Goal: Check status: Check status

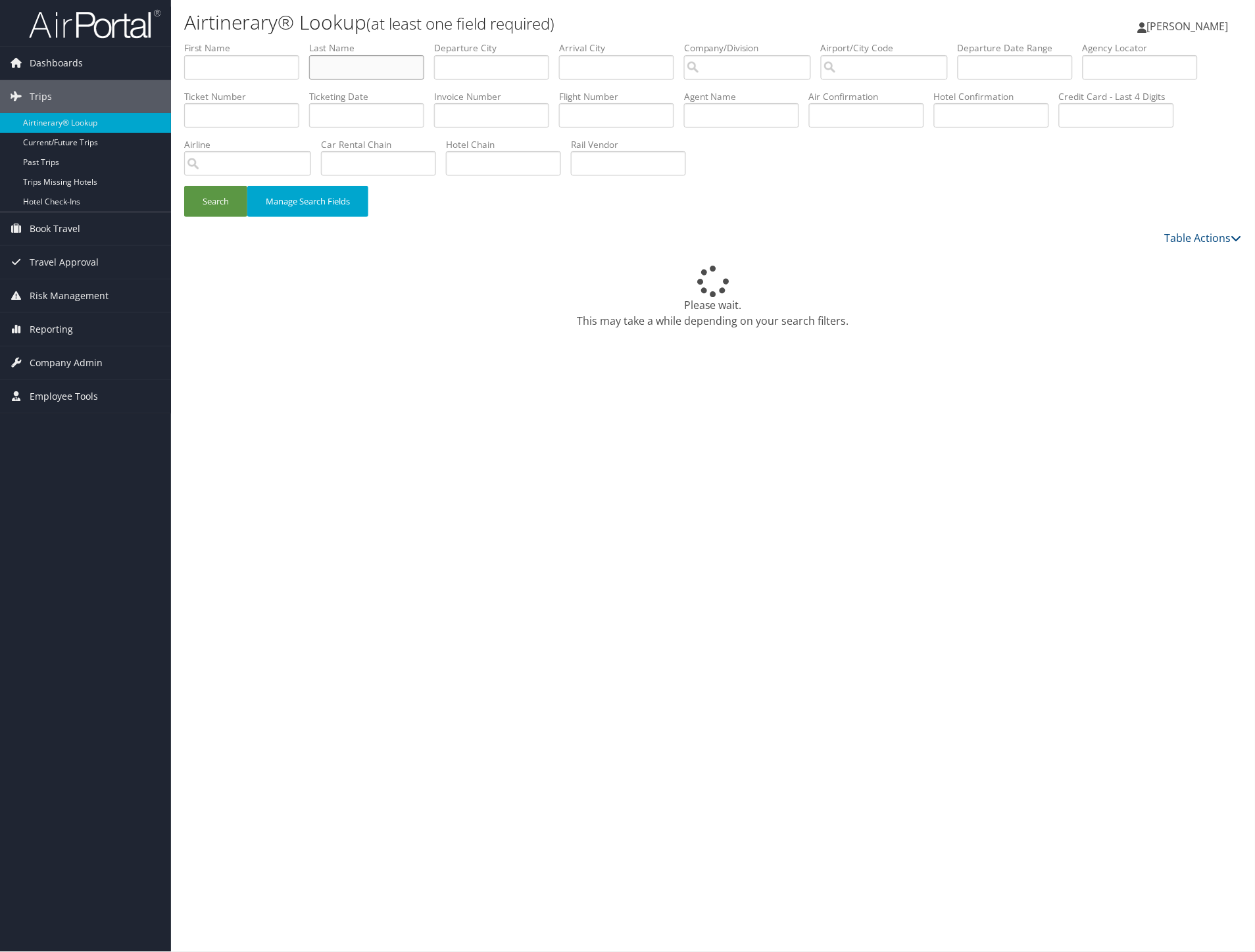
click at [349, 64] on input "text" at bounding box center [366, 67] width 115 height 25
paste input "Prativadi"
type input "Prativadi"
click at [218, 204] on button "Search" at bounding box center [215, 201] width 63 height 31
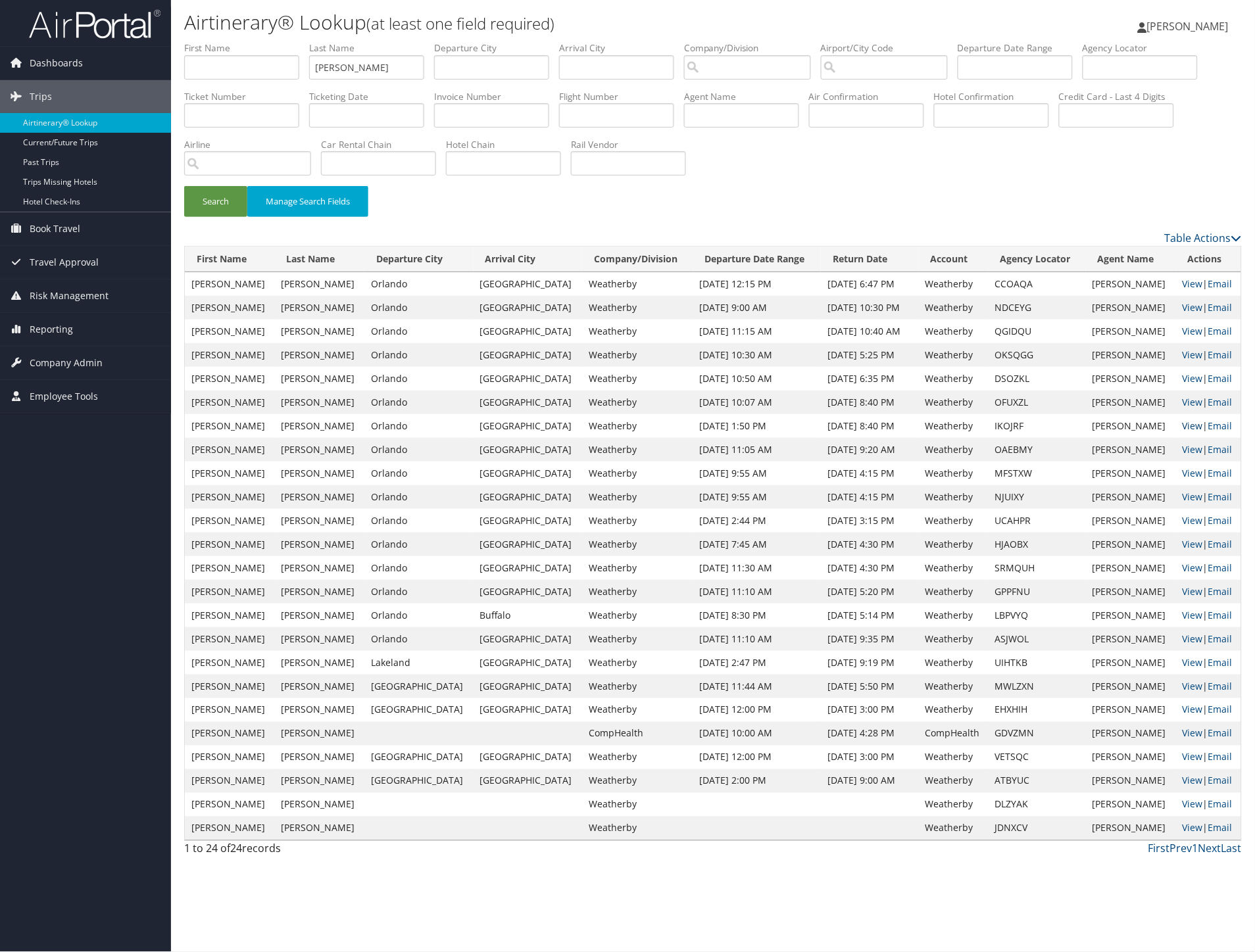
click at [1189, 423] on link "View" at bounding box center [1193, 426] width 21 height 13
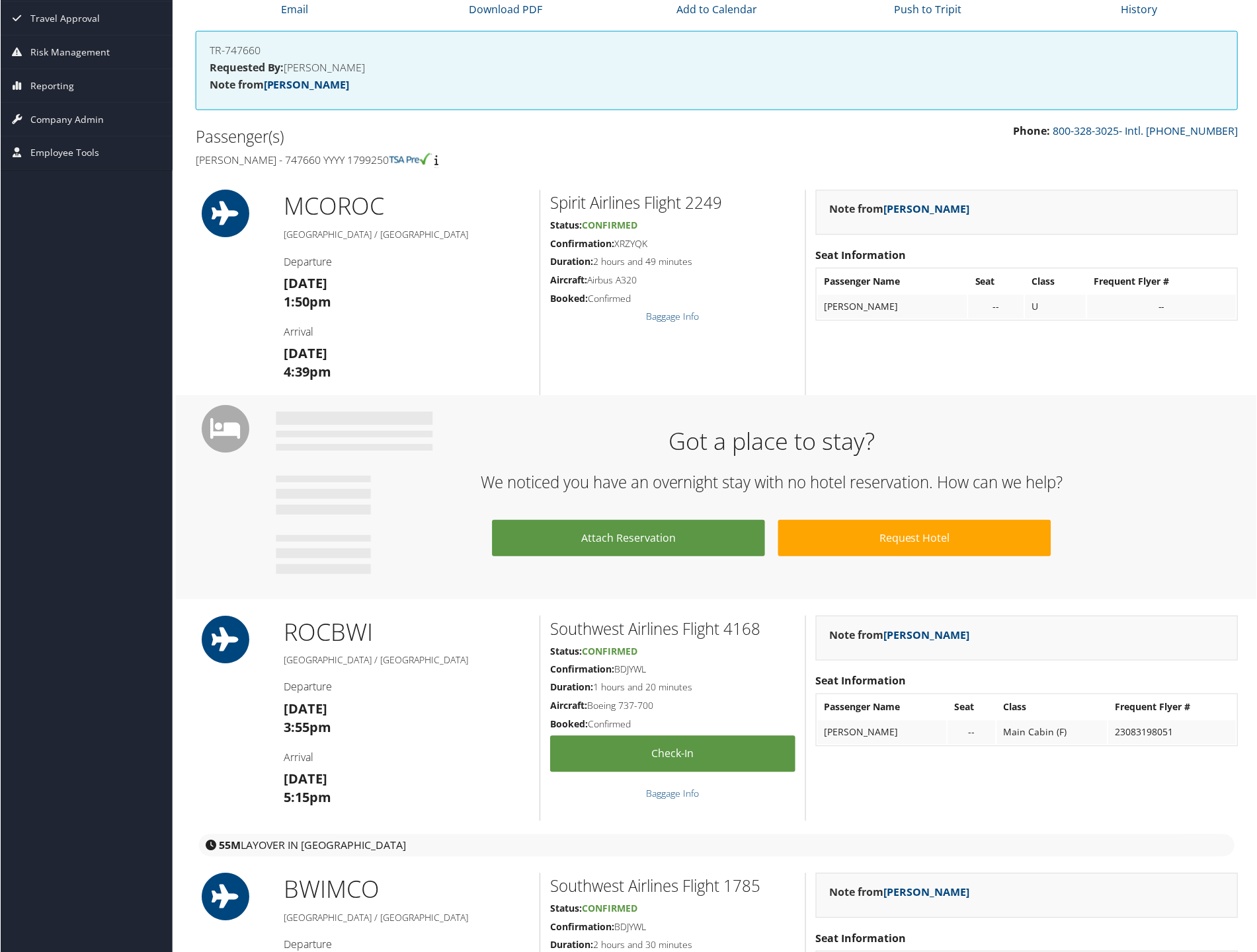
scroll to position [146, 0]
drag, startPoint x: 105, startPoint y: 270, endPoint x: 127, endPoint y: 131, distance: 140.7
click at [106, 270] on div "Dashboards AirPortal 360™ (Manager) AirPortal 360™ (Agent) My Travel Dashboard …" at bounding box center [631, 786] width 1261 height 1865
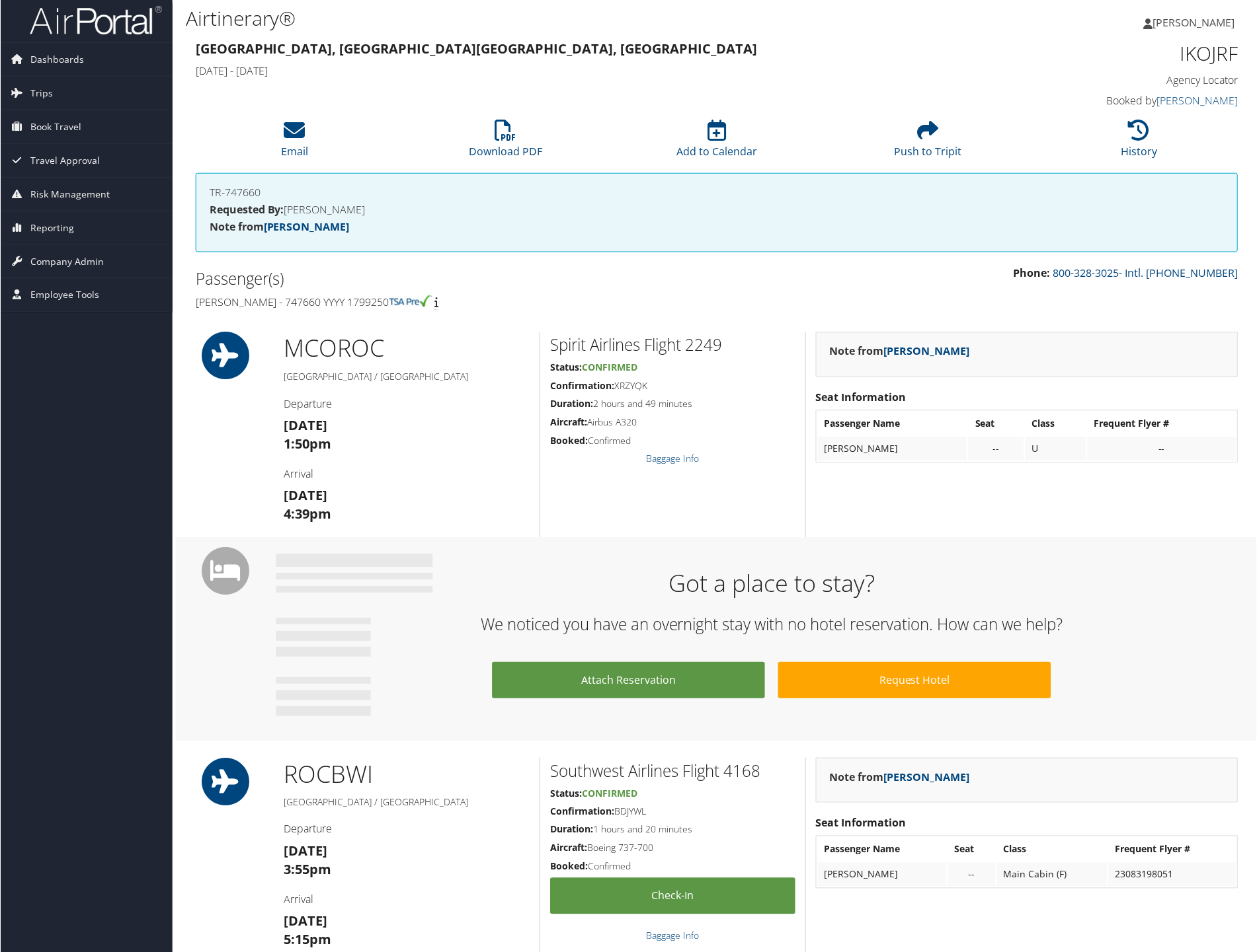
scroll to position [0, 0]
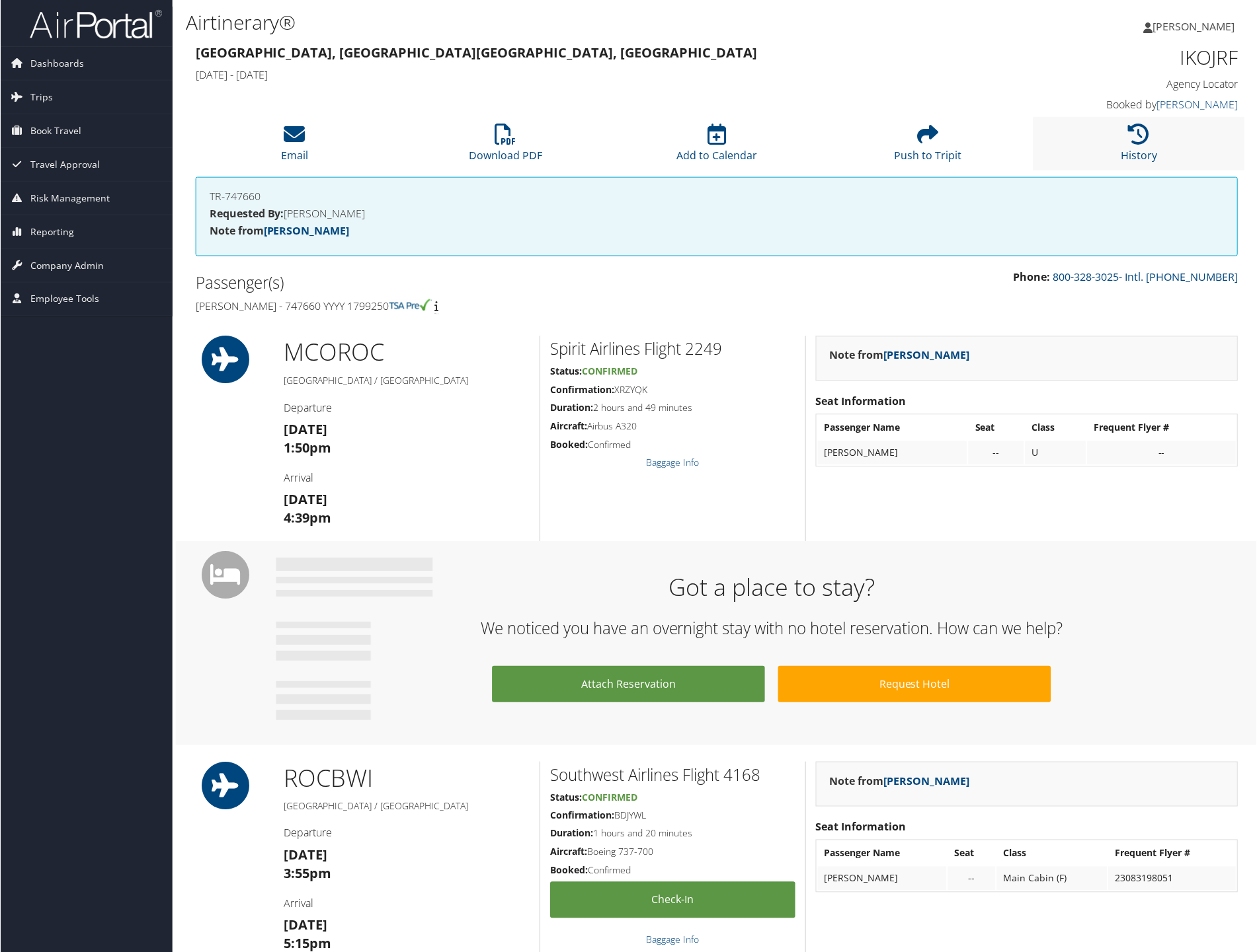
click at [1121, 146] on li "History" at bounding box center [1139, 143] width 211 height 54
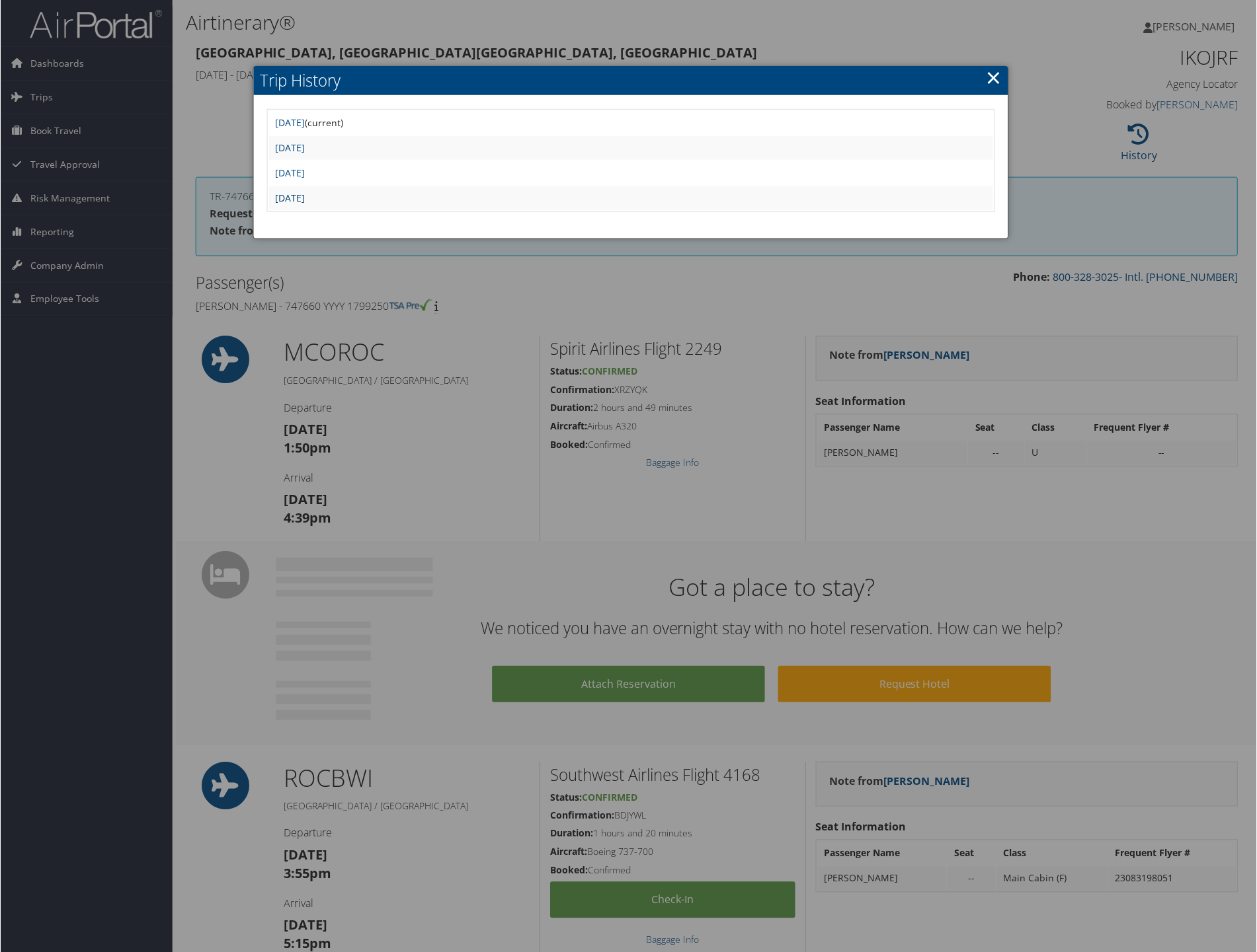
click at [305, 192] on link "[DATE]" at bounding box center [290, 198] width 30 height 13
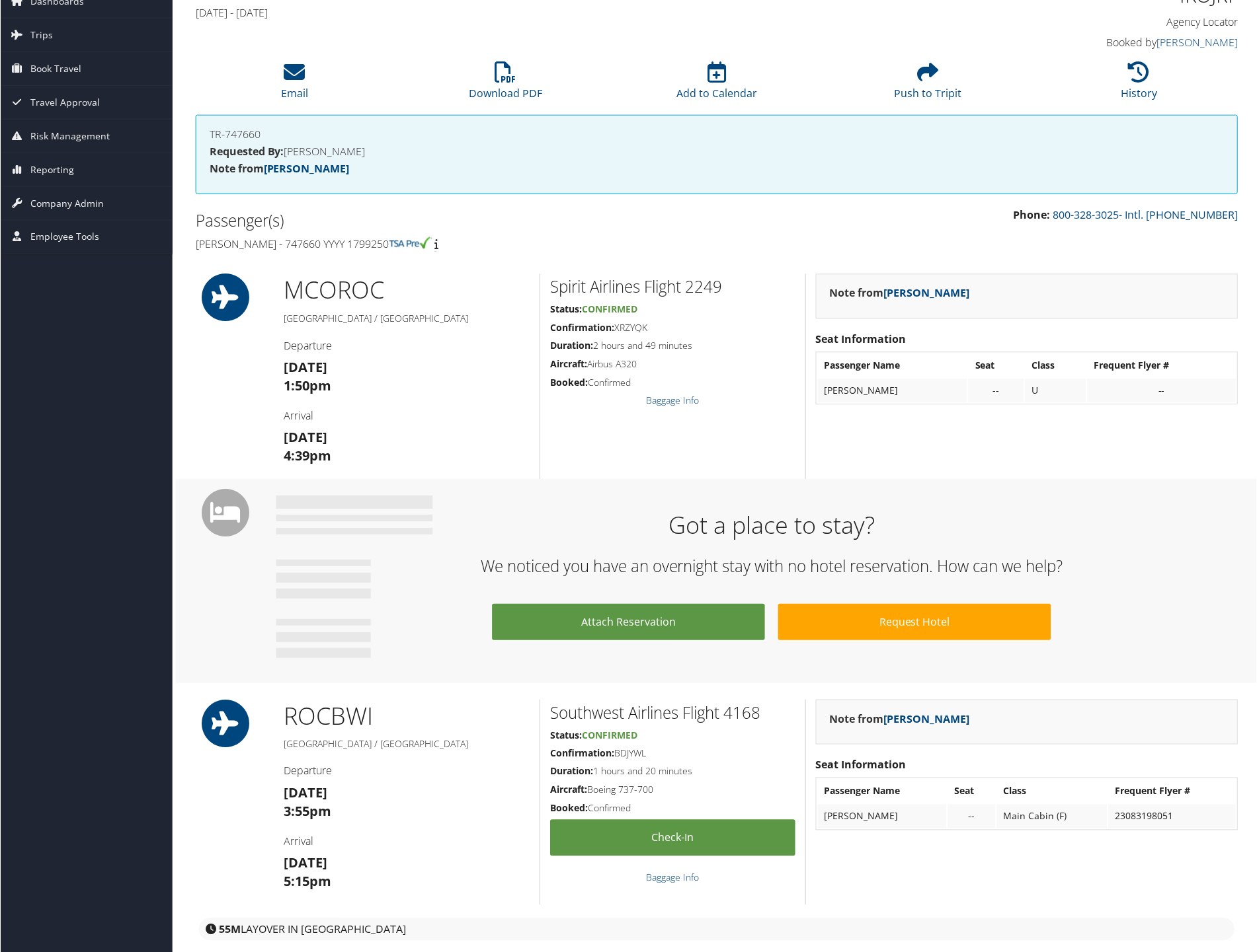
scroll to position [26, 0]
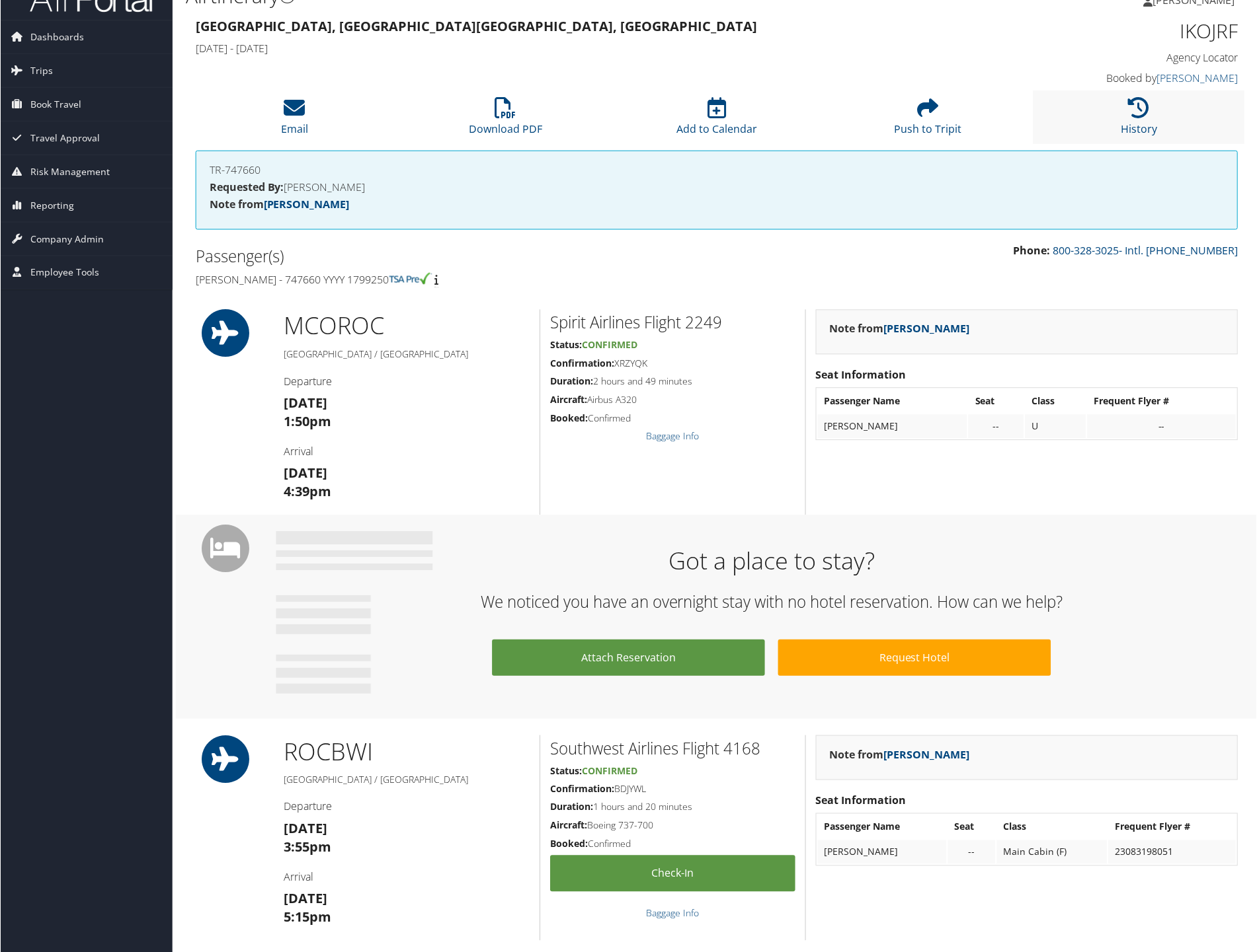
click at [1131, 120] on li "History" at bounding box center [1139, 117] width 211 height 54
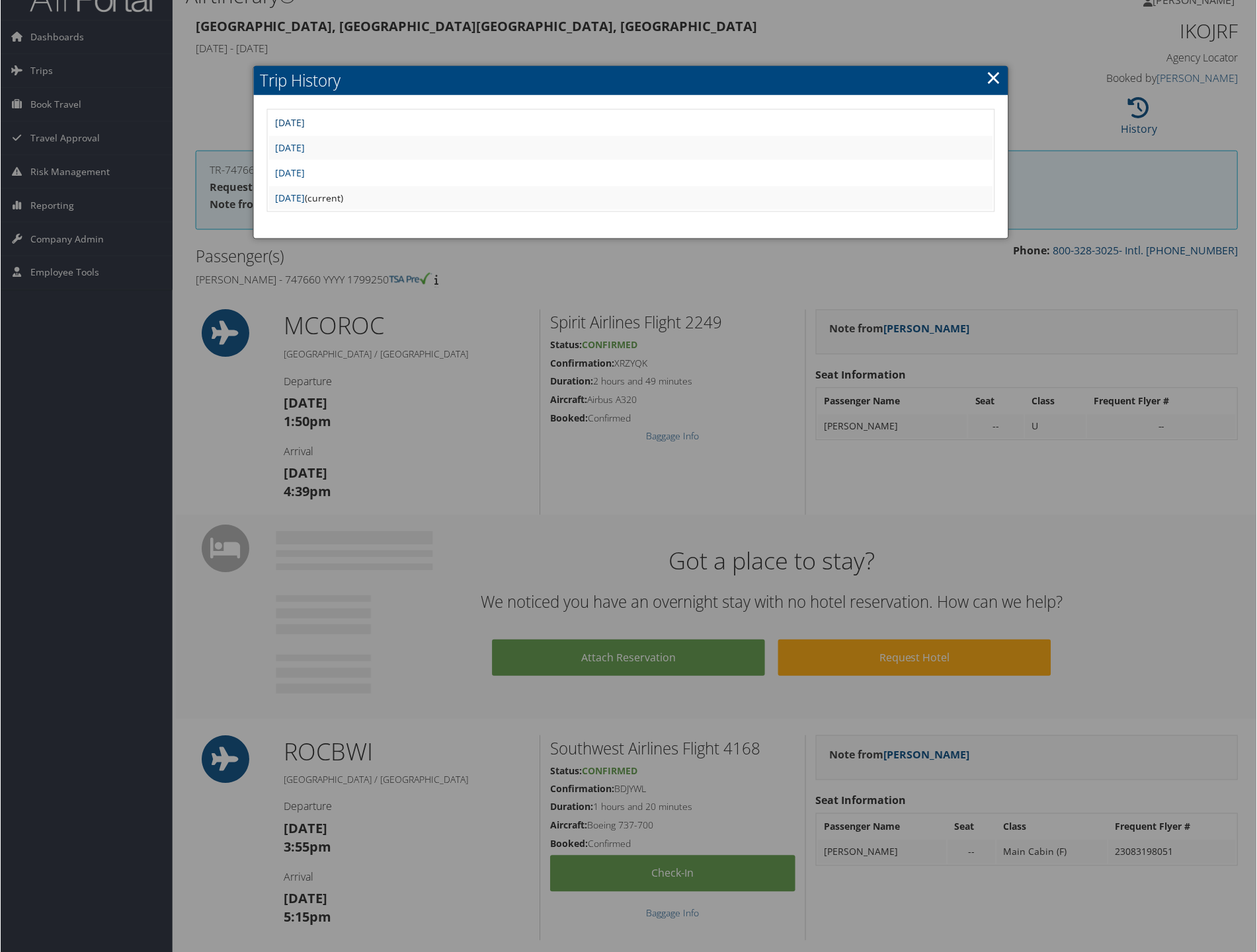
click at [305, 122] on link "Mon Jul 28 15:30:48 MDT 2025" at bounding box center [290, 122] width 30 height 13
